Goal: Task Accomplishment & Management: Manage account settings

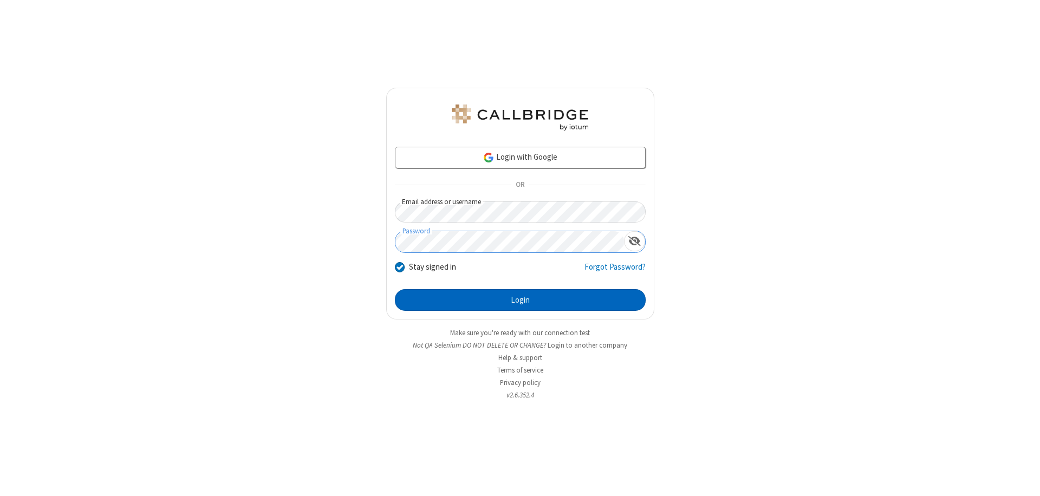
click at [520, 300] on button "Login" at bounding box center [520, 300] width 251 height 22
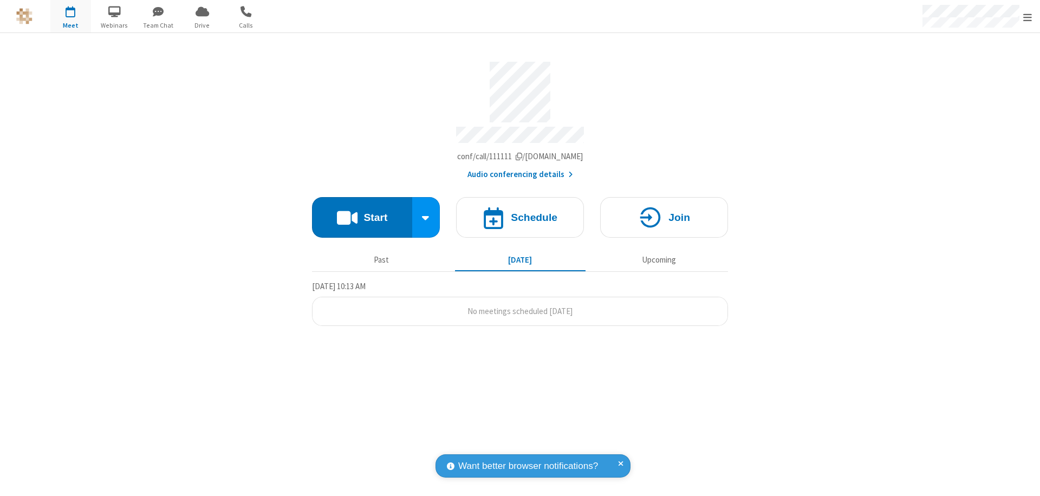
click at [1028, 17] on span "Open menu" at bounding box center [1028, 17] width 9 height 11
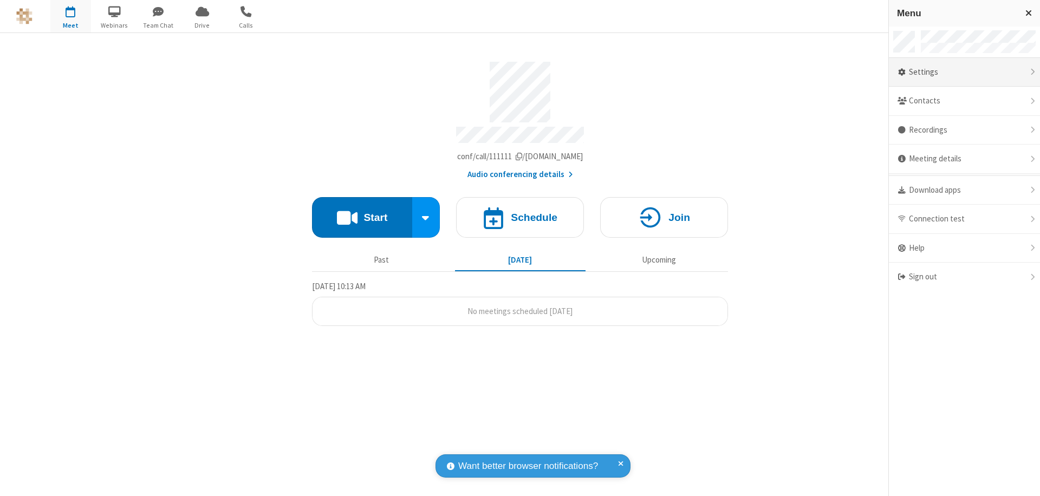
click at [965, 72] on div "Settings" at bounding box center [964, 72] width 151 height 29
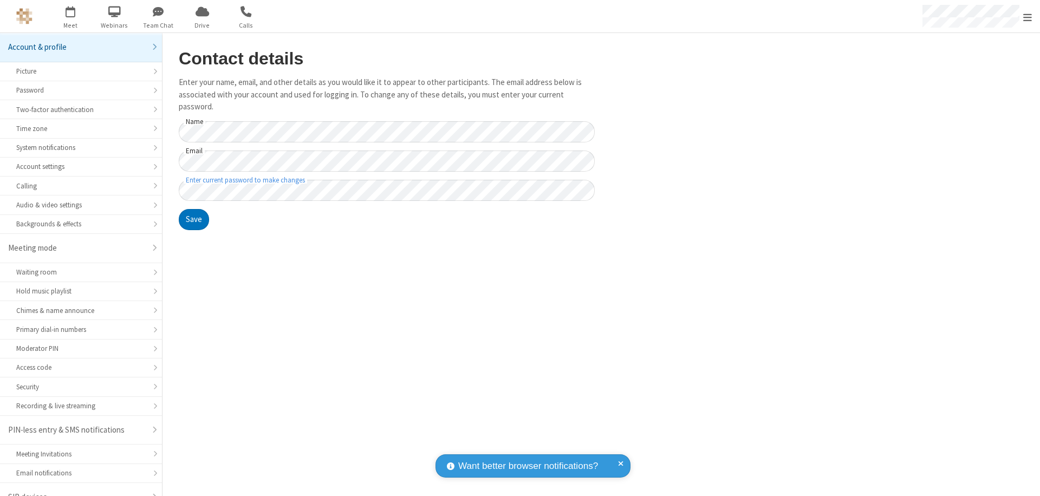
scroll to position [15, 0]
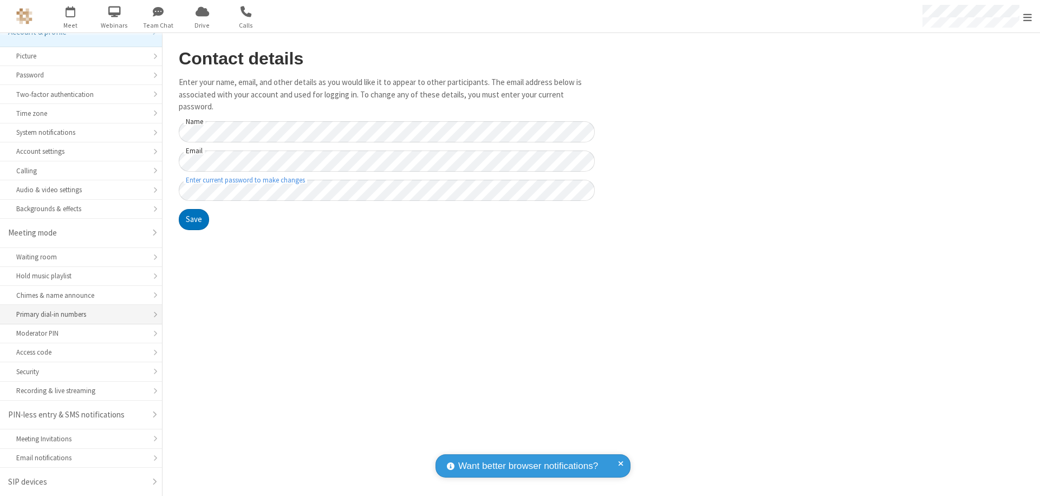
click at [77, 315] on div "Primary dial-in numbers" at bounding box center [81, 314] width 130 height 10
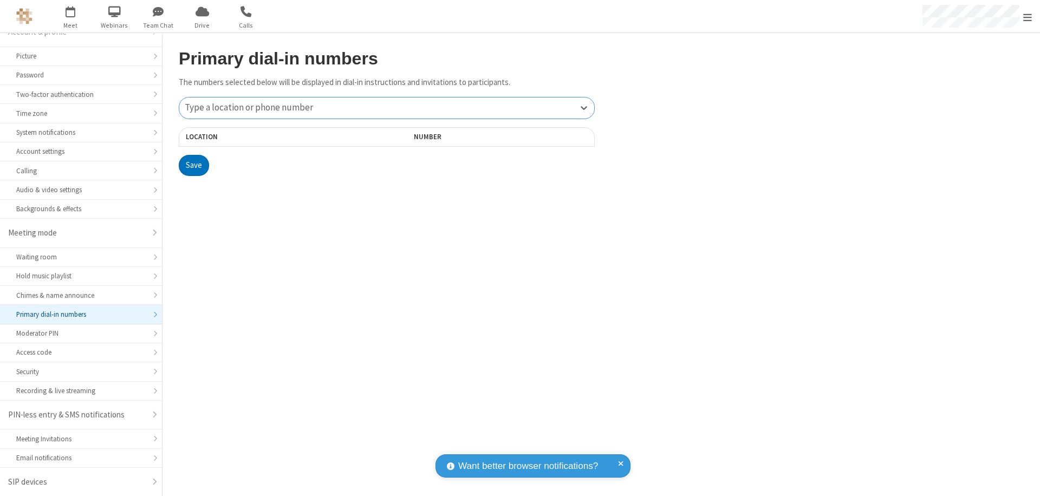
click at [387, 108] on div "Type a location or phone number" at bounding box center [386, 108] width 415 height 21
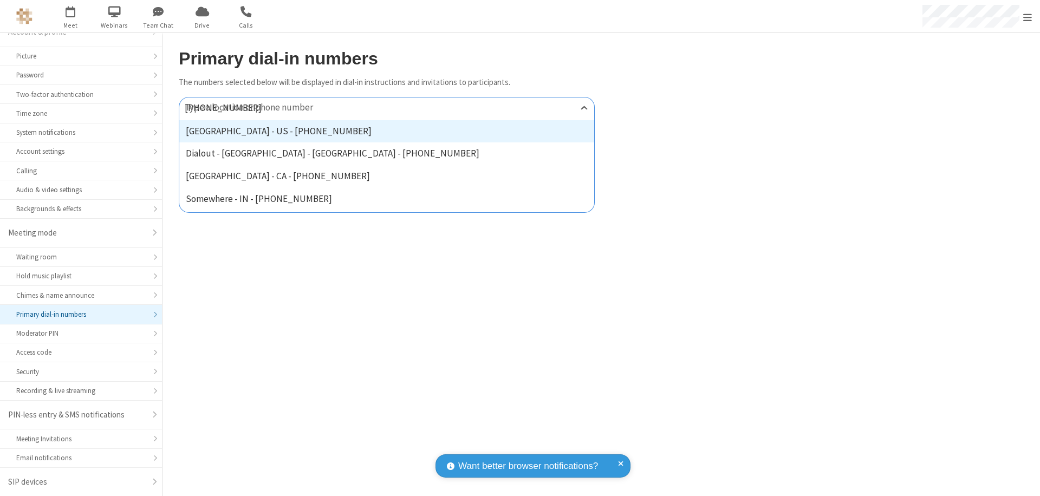
type input "[PHONE_NUMBER]"
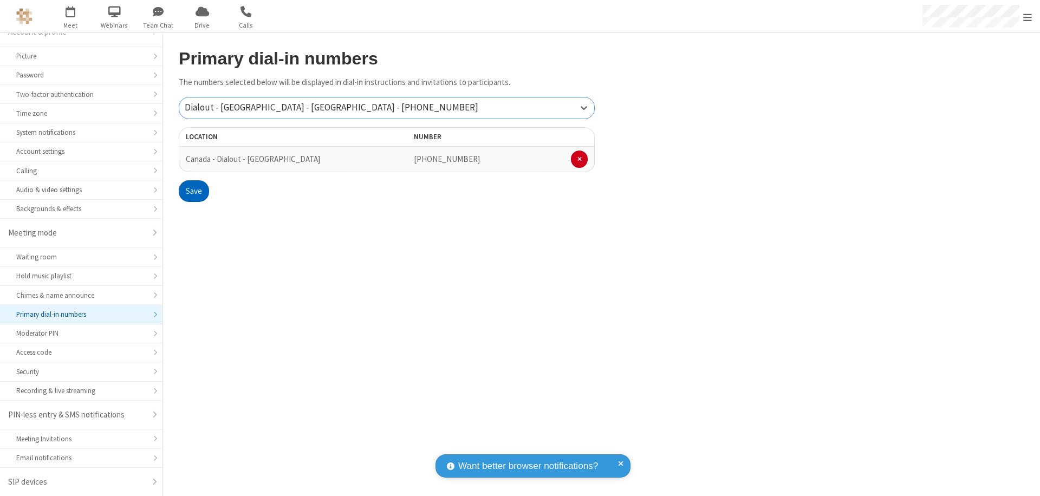
click at [193, 191] on button "Save" at bounding box center [194, 191] width 30 height 22
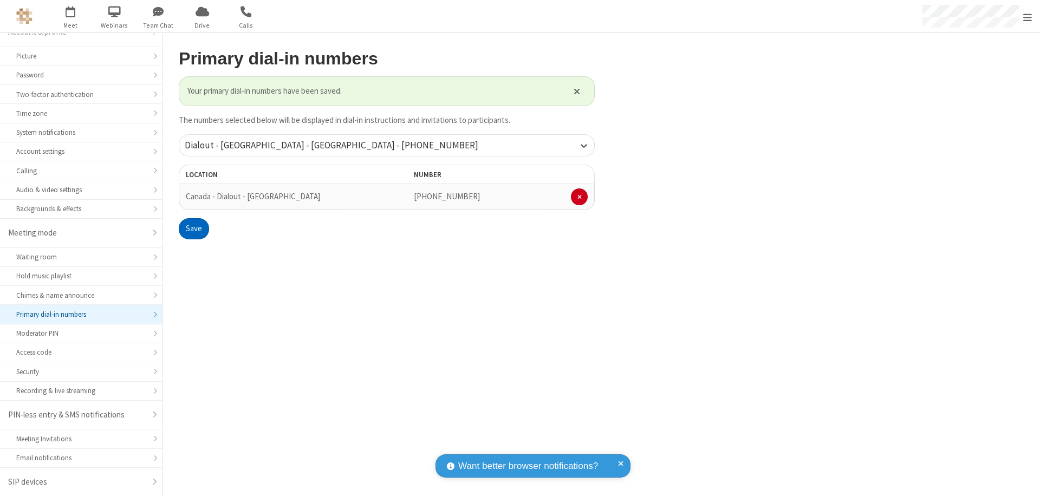
click at [1028, 17] on span "Open menu" at bounding box center [1028, 17] width 9 height 11
click at [70, 16] on span "button" at bounding box center [70, 11] width 41 height 18
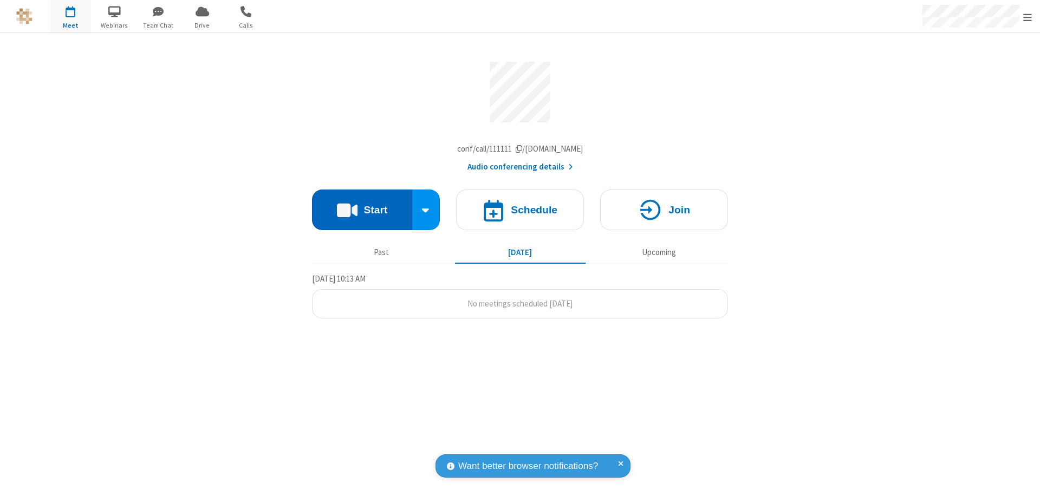
click at [362, 212] on button "Start" at bounding box center [362, 210] width 100 height 41
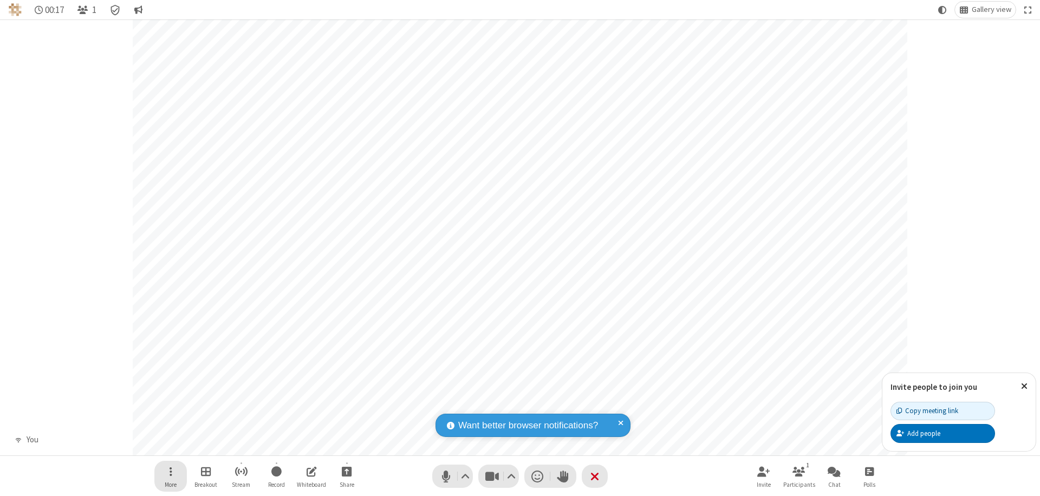
click at [170, 471] on span "Open menu" at bounding box center [171, 472] width 3 height 14
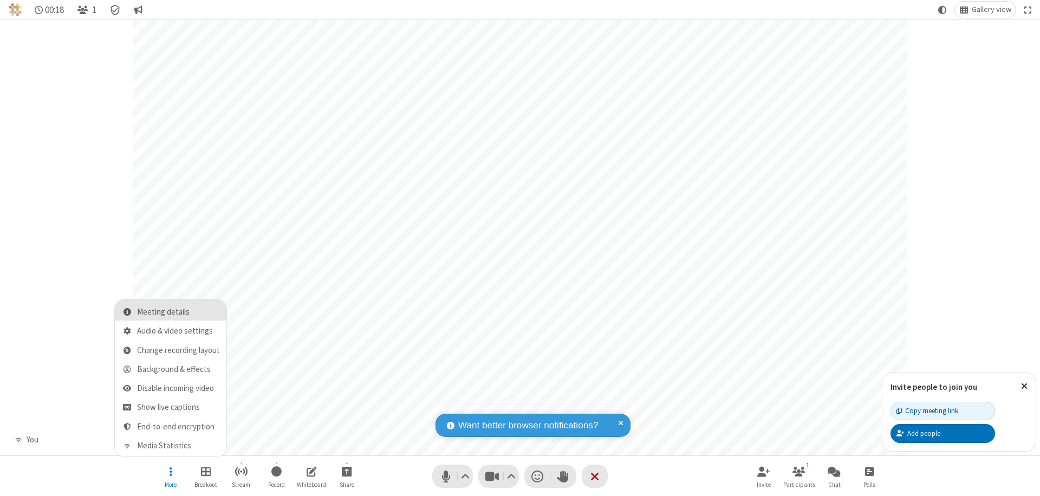
click at [178, 312] on span "Meeting details" at bounding box center [178, 312] width 83 height 9
